Goal: Navigation & Orientation: Find specific page/section

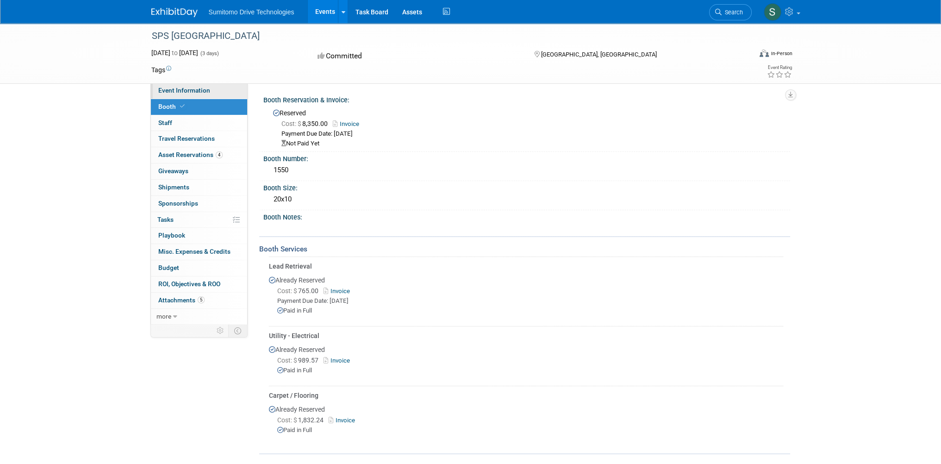
click at [194, 94] on link "Event Information" at bounding box center [199, 91] width 96 height 16
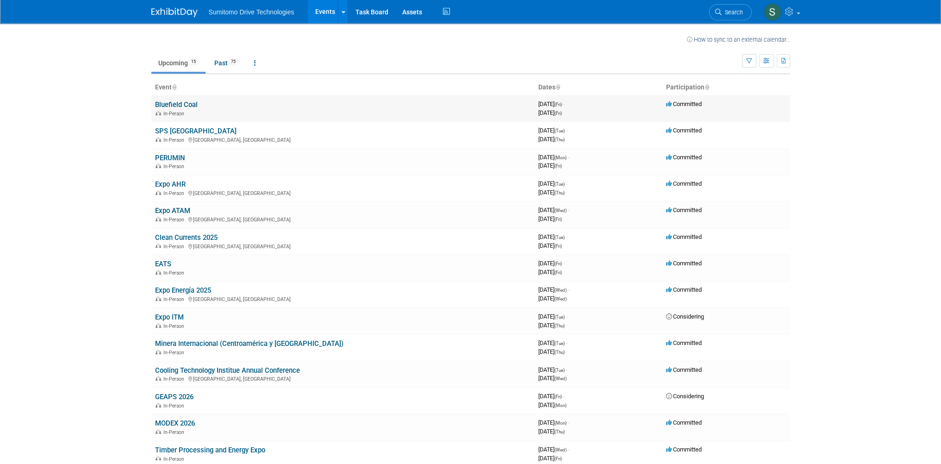
click at [170, 111] on span "In-Person" at bounding box center [175, 114] width 24 height 6
click at [174, 102] on link "Bluefield Coal" at bounding box center [176, 104] width 43 height 8
click at [183, 129] on link "SPS [GEOGRAPHIC_DATA]" at bounding box center [195, 131] width 81 height 8
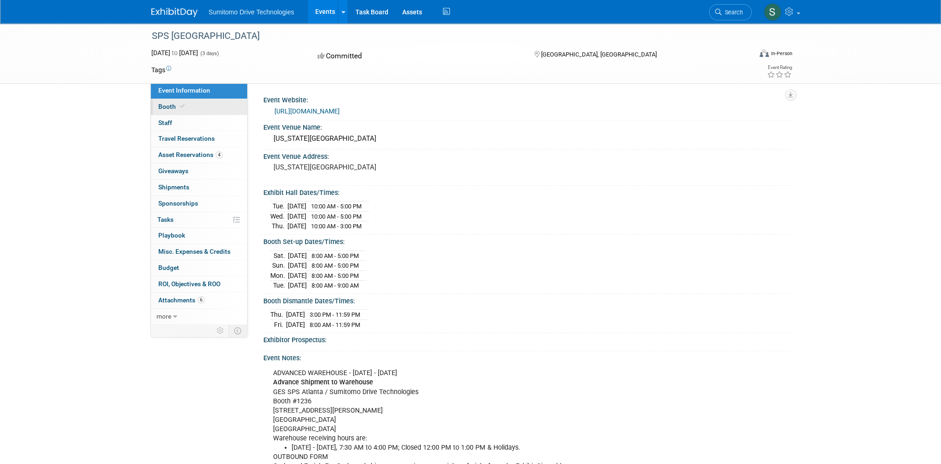
click at [183, 108] on icon at bounding box center [182, 106] width 5 height 5
